Goal: Task Accomplishment & Management: Manage account settings

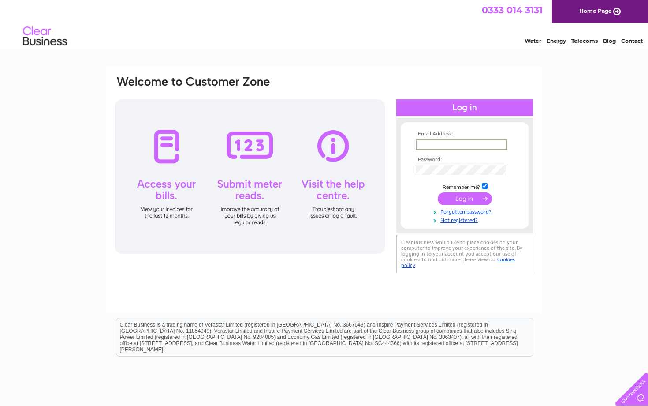
type input "cm@thestagegroup.co.uk"
click at [465, 197] on input "submit" at bounding box center [465, 197] width 54 height 12
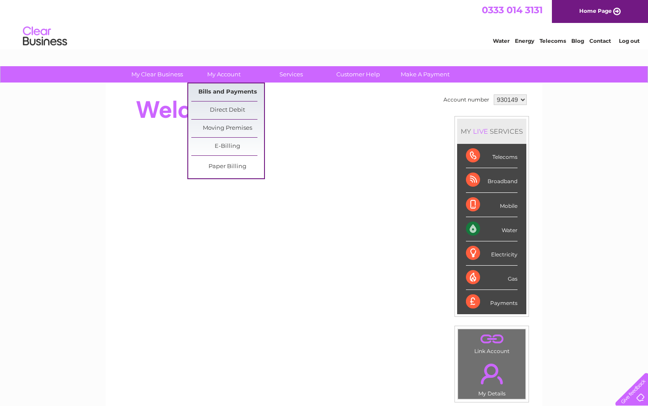
click at [239, 92] on link "Bills and Payments" at bounding box center [227, 92] width 73 height 18
click at [240, 91] on link "Bills and Payments" at bounding box center [227, 92] width 73 height 18
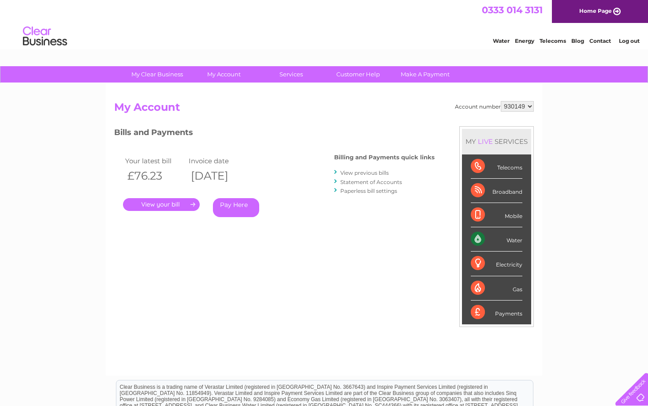
click at [169, 204] on link "." at bounding box center [161, 204] width 77 height 13
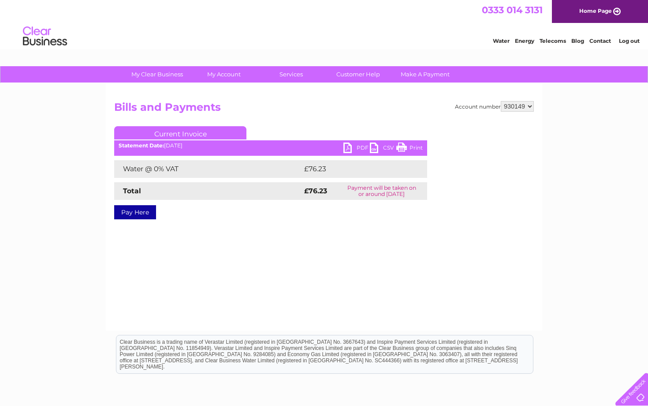
click at [345, 147] on link "PDF" at bounding box center [356, 148] width 26 height 13
